Goal: Transaction & Acquisition: Purchase product/service

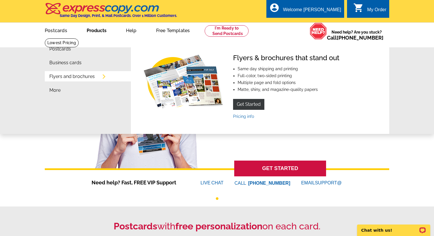
click at [92, 31] on link "Products" at bounding box center [97, 29] width 38 height 13
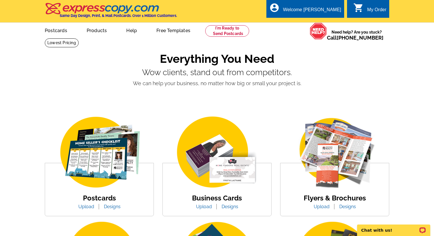
click at [96, 31] on link "Products" at bounding box center [97, 29] width 39 height 13
click at [101, 29] on link "Products" at bounding box center [97, 29] width 39 height 13
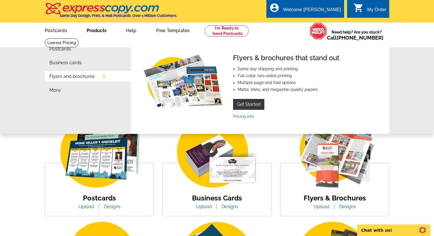
click at [100, 31] on link "Products" at bounding box center [97, 29] width 38 height 13
click at [74, 76] on link "Flyers and brochures" at bounding box center [71, 76] width 45 height 5
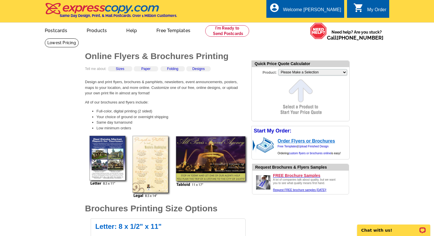
click at [305, 142] on link "Order Flyers or Brochures" at bounding box center [306, 141] width 57 height 5
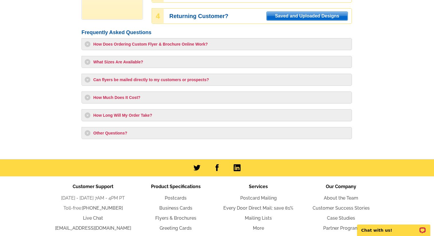
scroll to position [172, 0]
